Goal: Find contact information: Find contact information

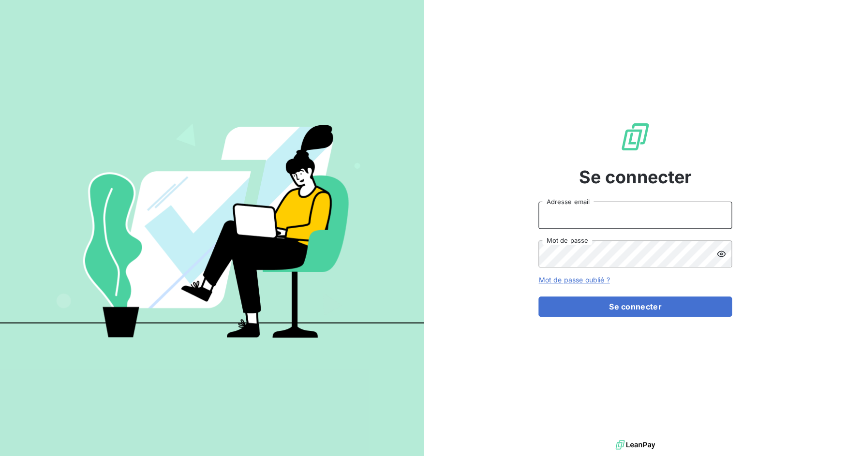
click at [555, 217] on input "Adresse email" at bounding box center [636, 215] width 194 height 27
drag, startPoint x: 573, startPoint y: 218, endPoint x: 624, endPoint y: 212, distance: 50.7
click at [624, 212] on input "admin@3dcelo" at bounding box center [636, 215] width 194 height 27
type input "admin@metenergiefrance"
click at [539, 297] on button "Se connecter" at bounding box center [636, 307] width 194 height 20
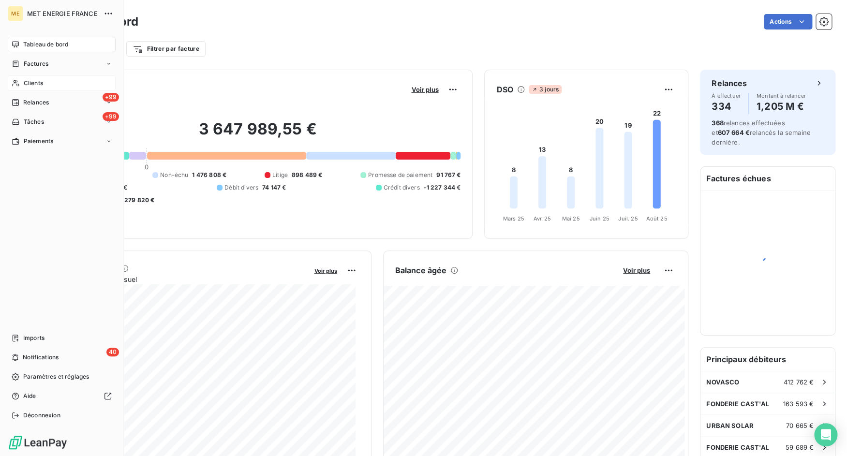
click at [24, 78] on div "Clients" at bounding box center [62, 82] width 108 height 15
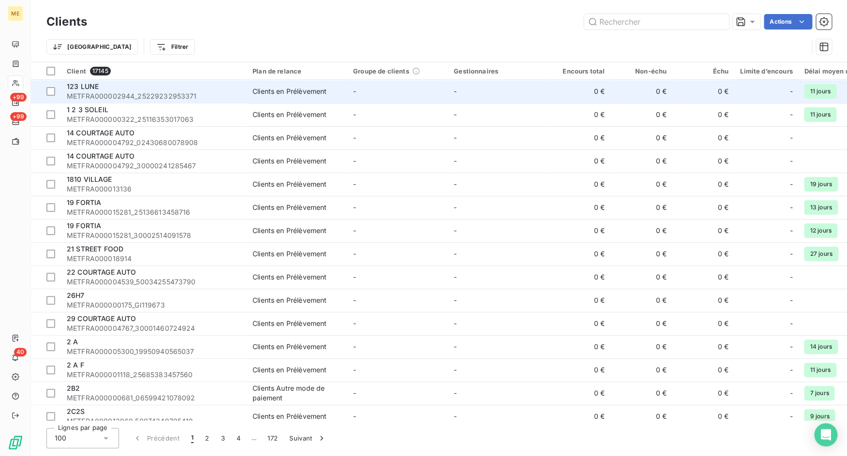
click at [229, 96] on span "METFRA000002944_25229232953371" at bounding box center [154, 96] width 174 height 10
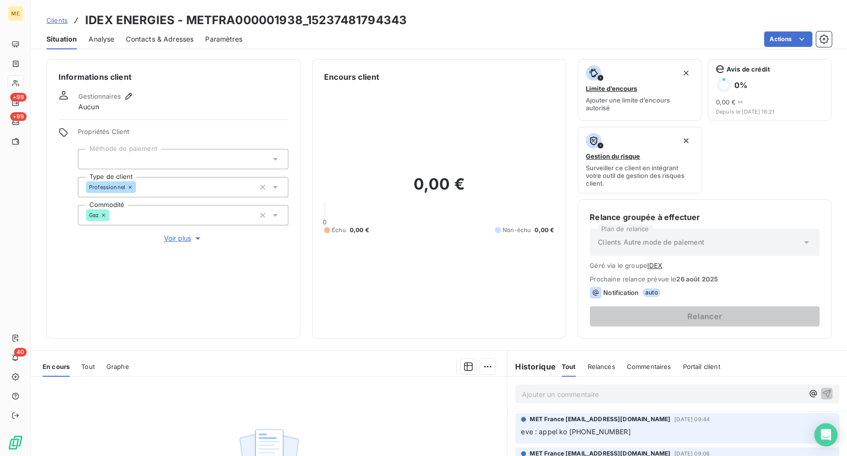
click at [144, 39] on span "Contacts & Adresses" at bounding box center [160, 39] width 68 height 10
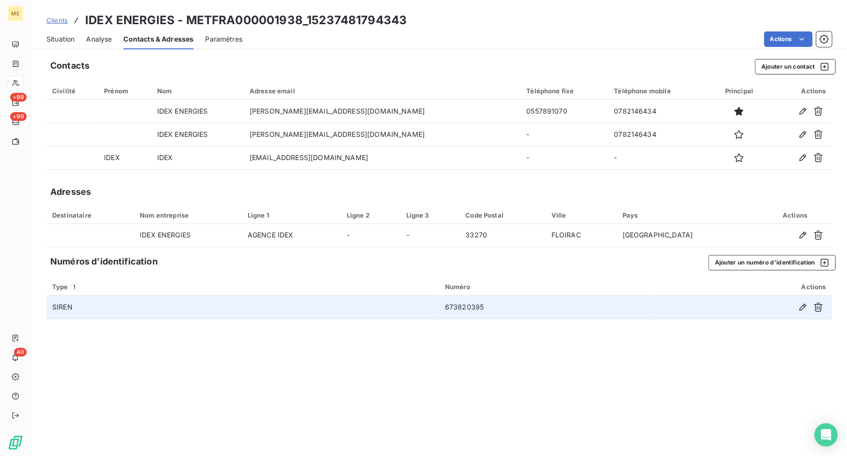
click at [461, 308] on td "673820395" at bounding box center [545, 307] width 213 height 23
copy td "673820395"
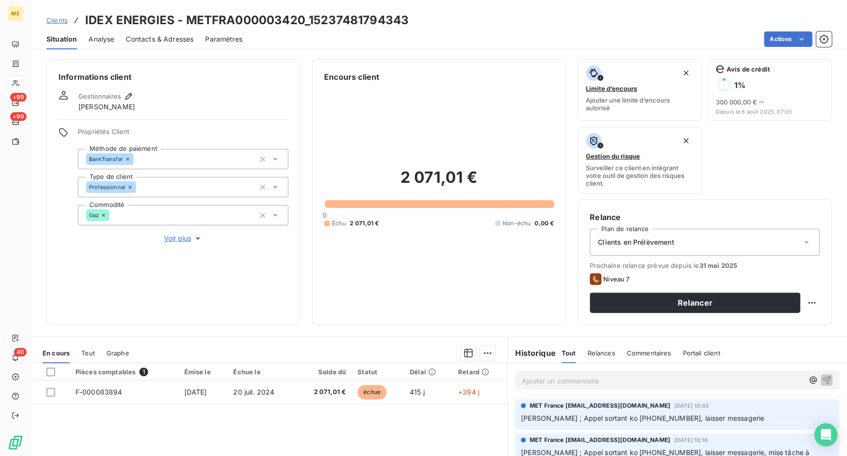
click at [169, 44] on span "Contacts & Adresses" at bounding box center [160, 39] width 68 height 10
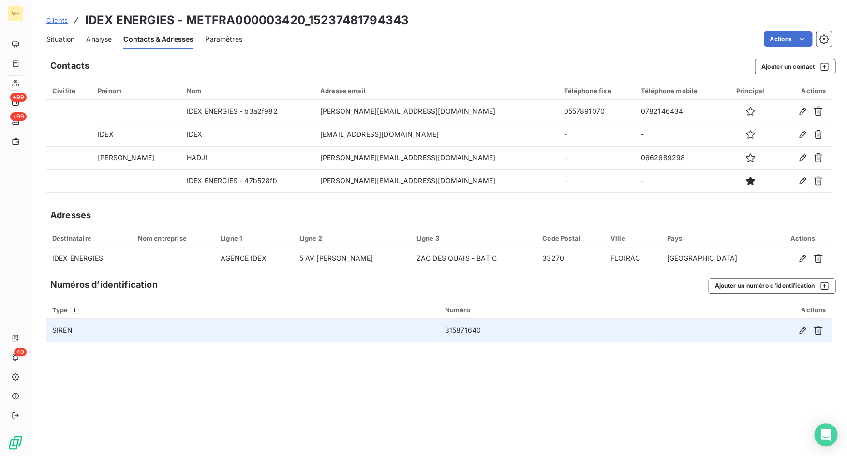
click at [464, 329] on td "315871640" at bounding box center [542, 330] width 207 height 23
copy td "315871640"
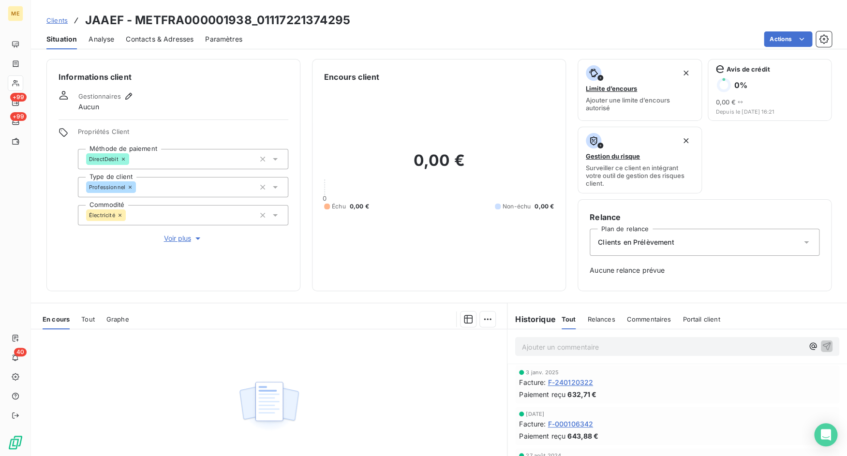
click at [170, 36] on span "Contacts & Adresses" at bounding box center [160, 39] width 68 height 10
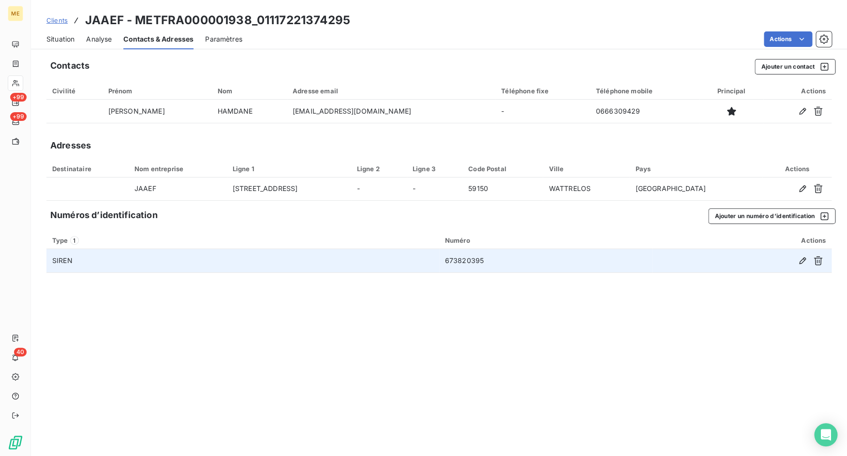
click at [458, 259] on td "673820395" at bounding box center [545, 260] width 213 height 23
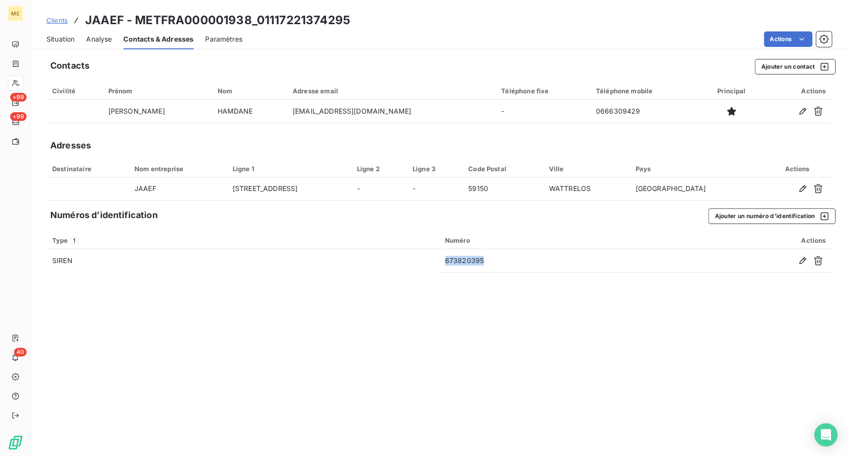
copy td "673820395"
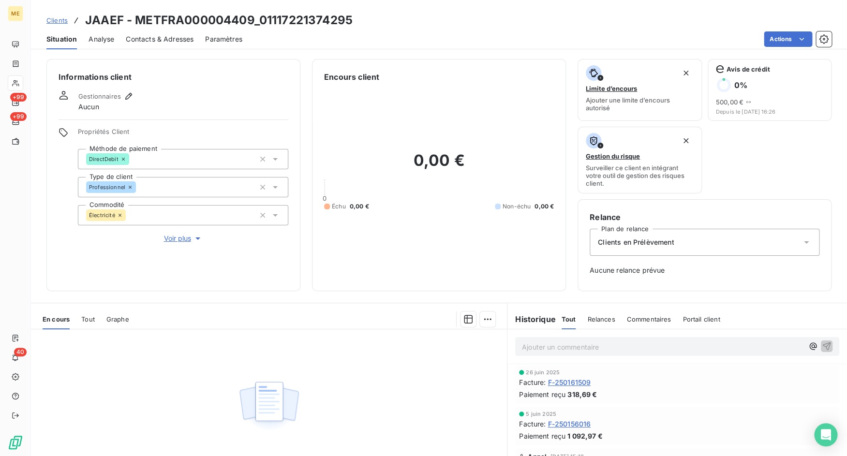
click at [162, 45] on div "Contacts & Adresses" at bounding box center [160, 39] width 68 height 20
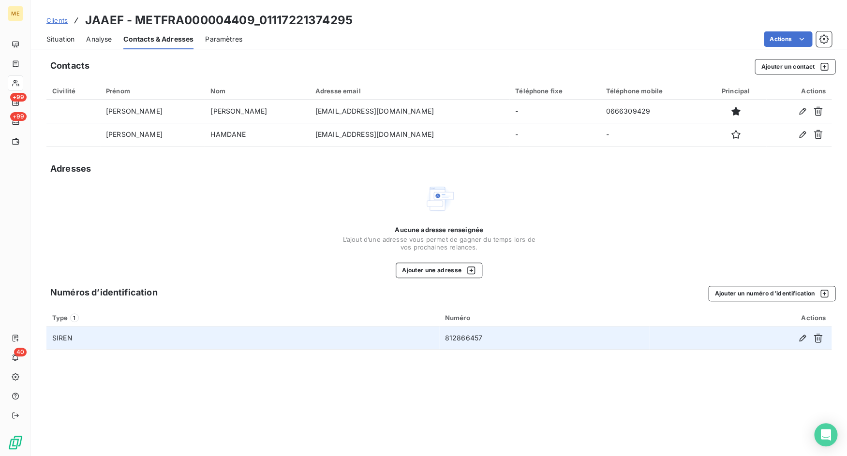
click at [461, 337] on td "812866457" at bounding box center [544, 338] width 210 height 23
copy td "812866457"
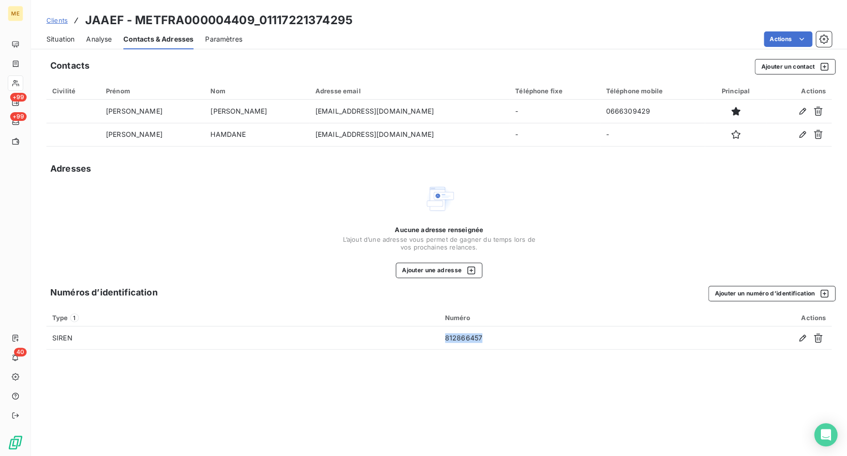
click at [54, 20] on span "Clients" at bounding box center [56, 20] width 21 height 8
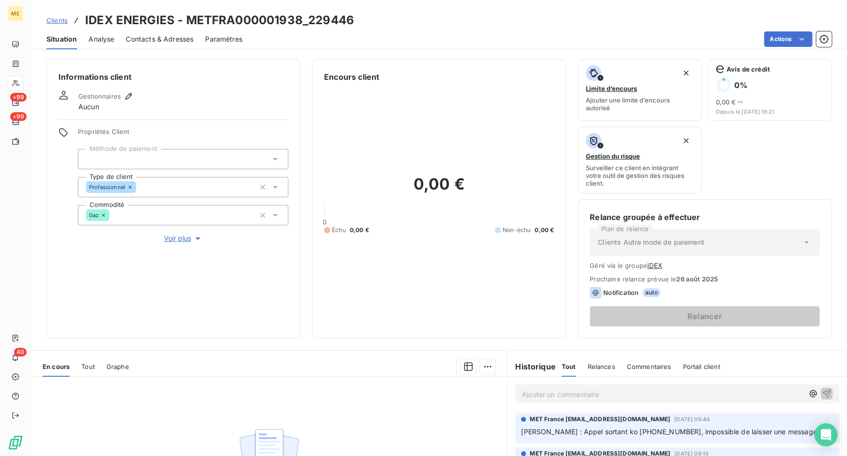
click at [176, 36] on span "Contacts & Adresses" at bounding box center [160, 39] width 68 height 10
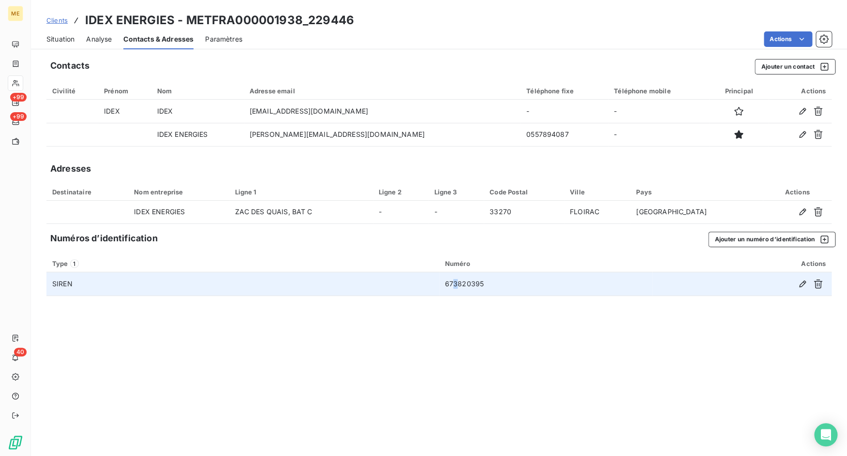
click at [455, 283] on td "673820395" at bounding box center [545, 283] width 213 height 23
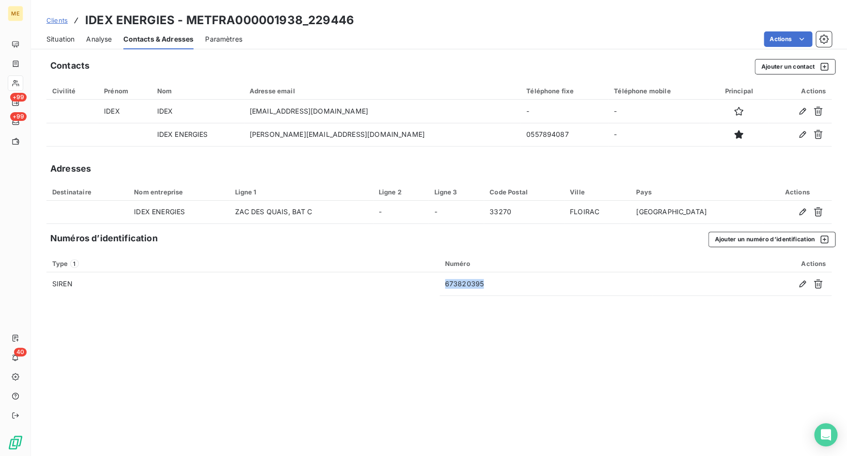
copy td "673820395"
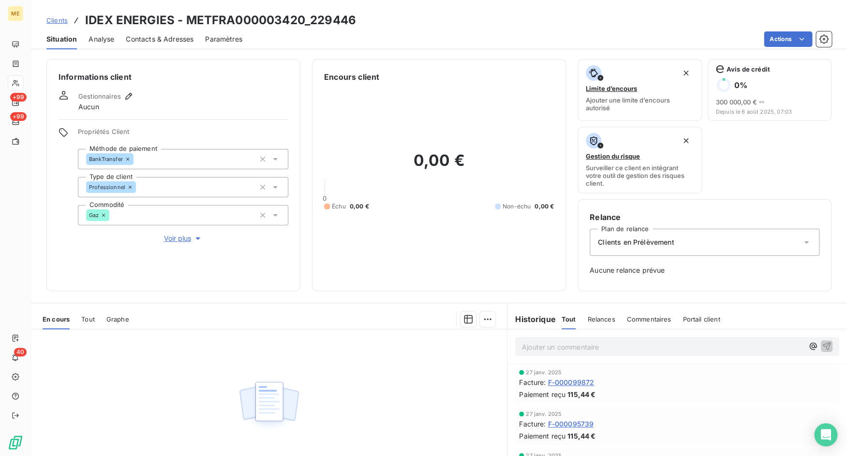
click at [166, 37] on span "Contacts & Adresses" at bounding box center [160, 39] width 68 height 10
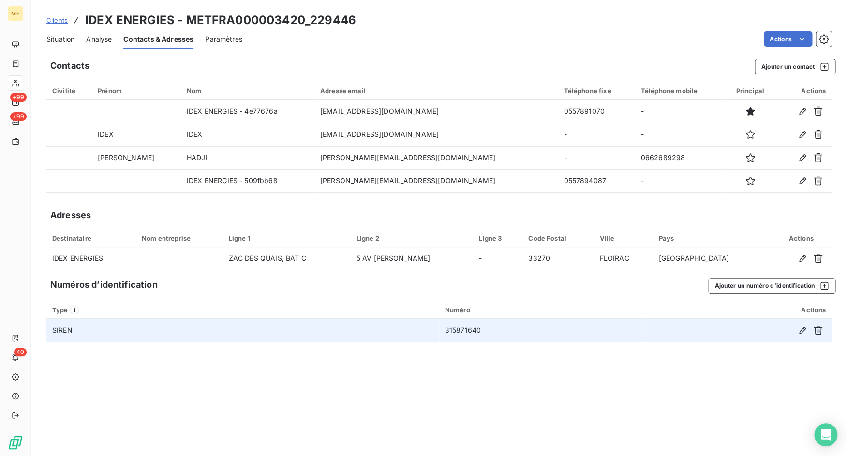
click at [466, 330] on td "315871640" at bounding box center [542, 330] width 207 height 23
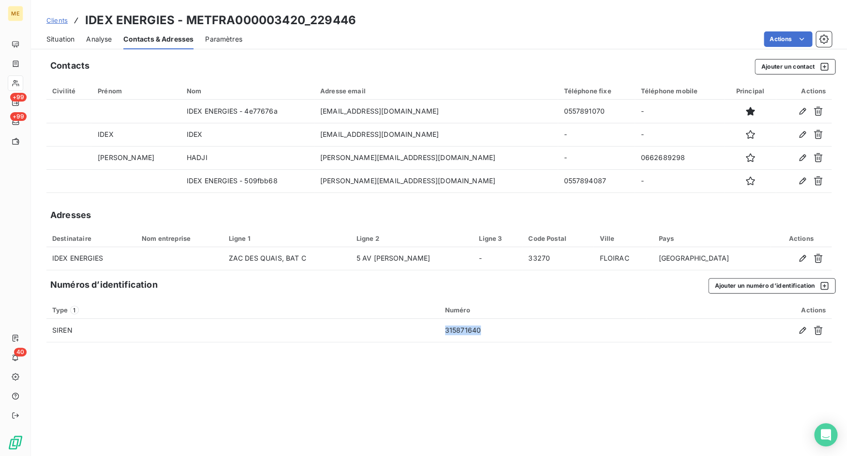
copy td "315871640"
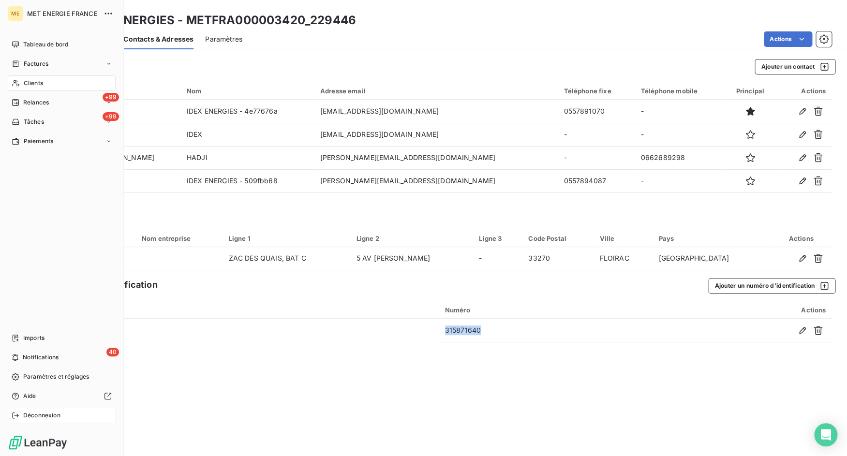
click at [20, 415] on div "Déconnexion" at bounding box center [62, 415] width 108 height 15
